Goal: Task Accomplishment & Management: Use online tool/utility

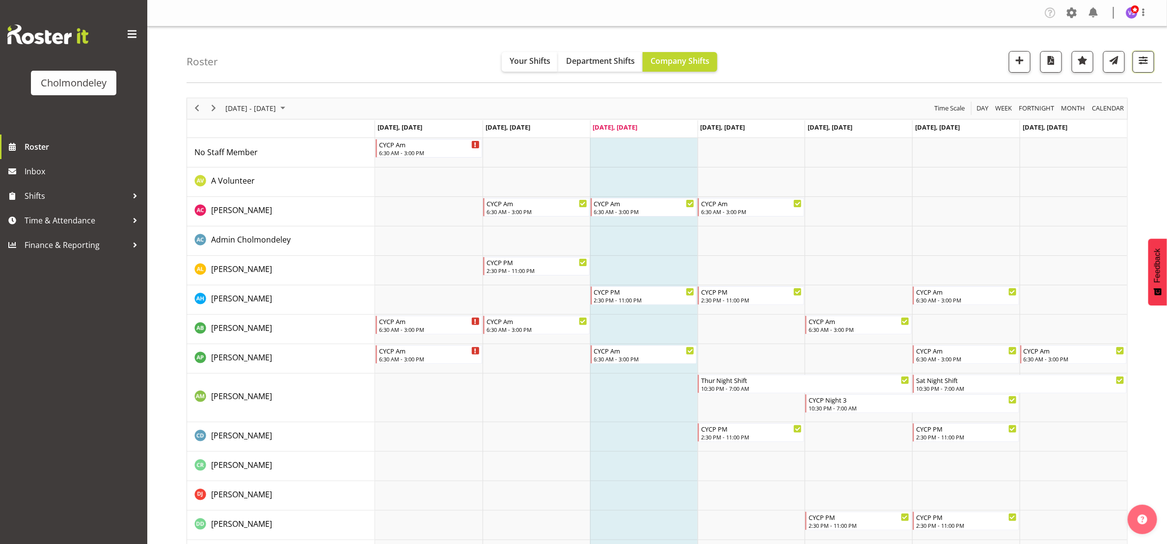
click at [1146, 58] on span "button" at bounding box center [1143, 60] width 13 height 13
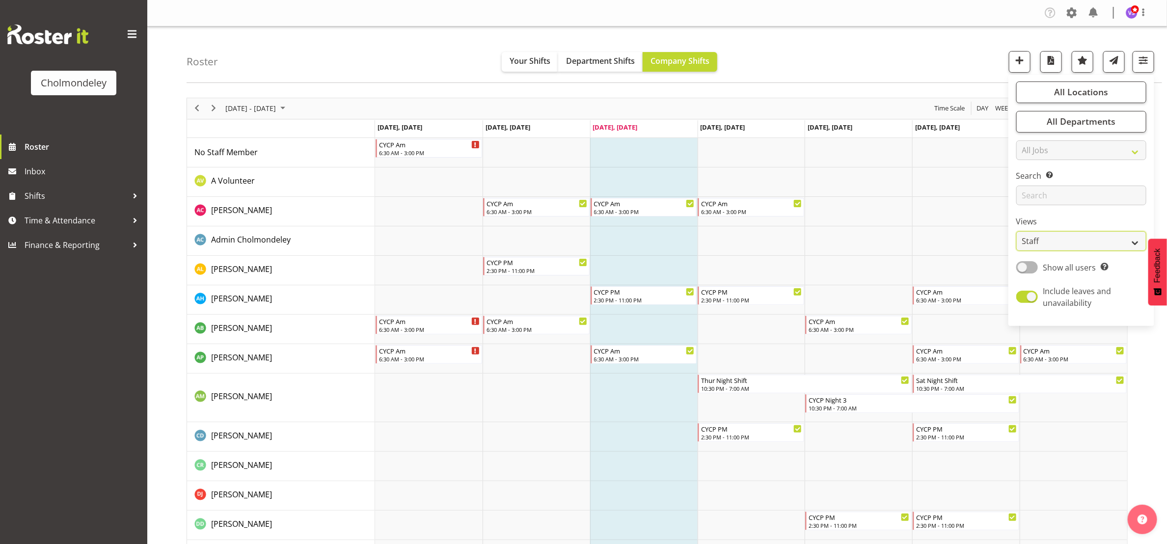
click at [1134, 242] on select "Staff Role Shift - Horizontal Shift - Vertical Staff - Location" at bounding box center [1082, 241] width 130 height 20
select select "shift"
click at [1017, 231] on select "Staff Role Shift - Horizontal Shift - Vertical Staff - Location" at bounding box center [1082, 241] width 130 height 20
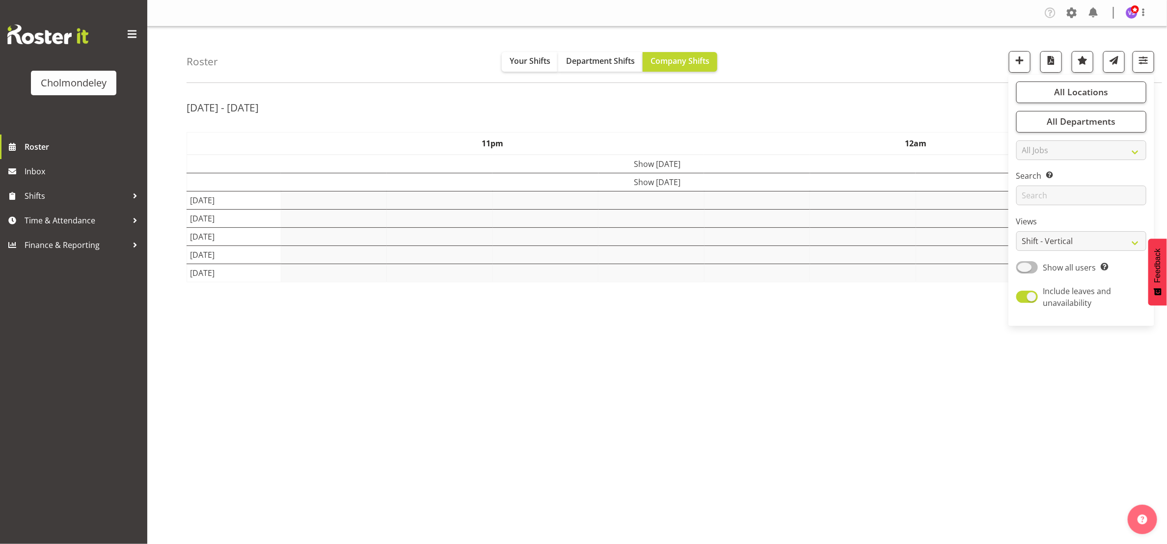
click at [1027, 273] on span at bounding box center [1028, 267] width 22 height 12
click at [1023, 271] on input "Show all users Show only rostered employees" at bounding box center [1020, 267] width 6 height 6
checkbox input "true"
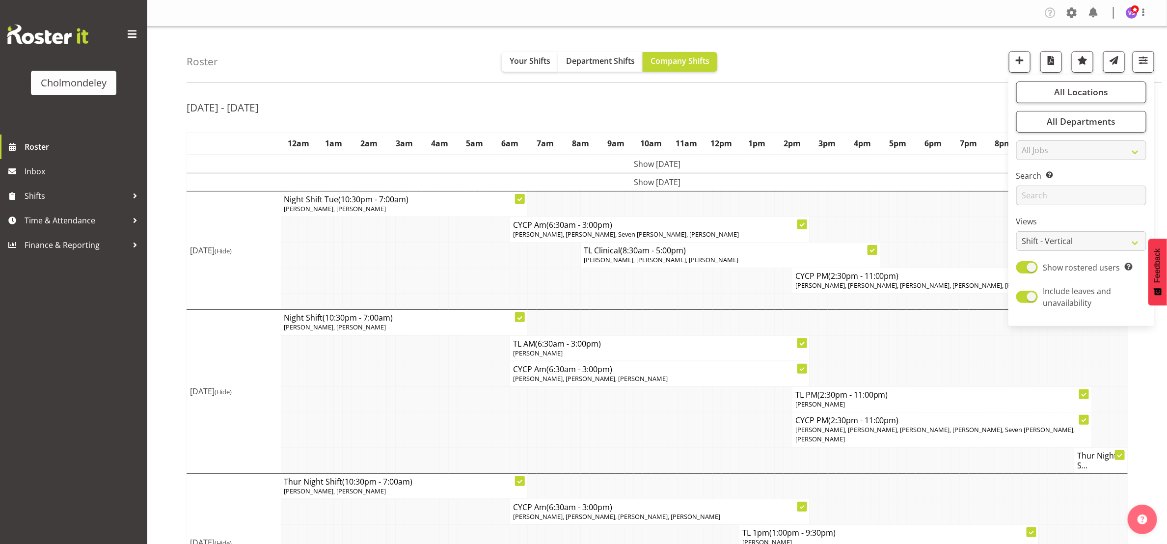
click at [502, 265] on td at bounding box center [505, 256] width 9 height 26
